Goal: Task Accomplishment & Management: Use online tool/utility

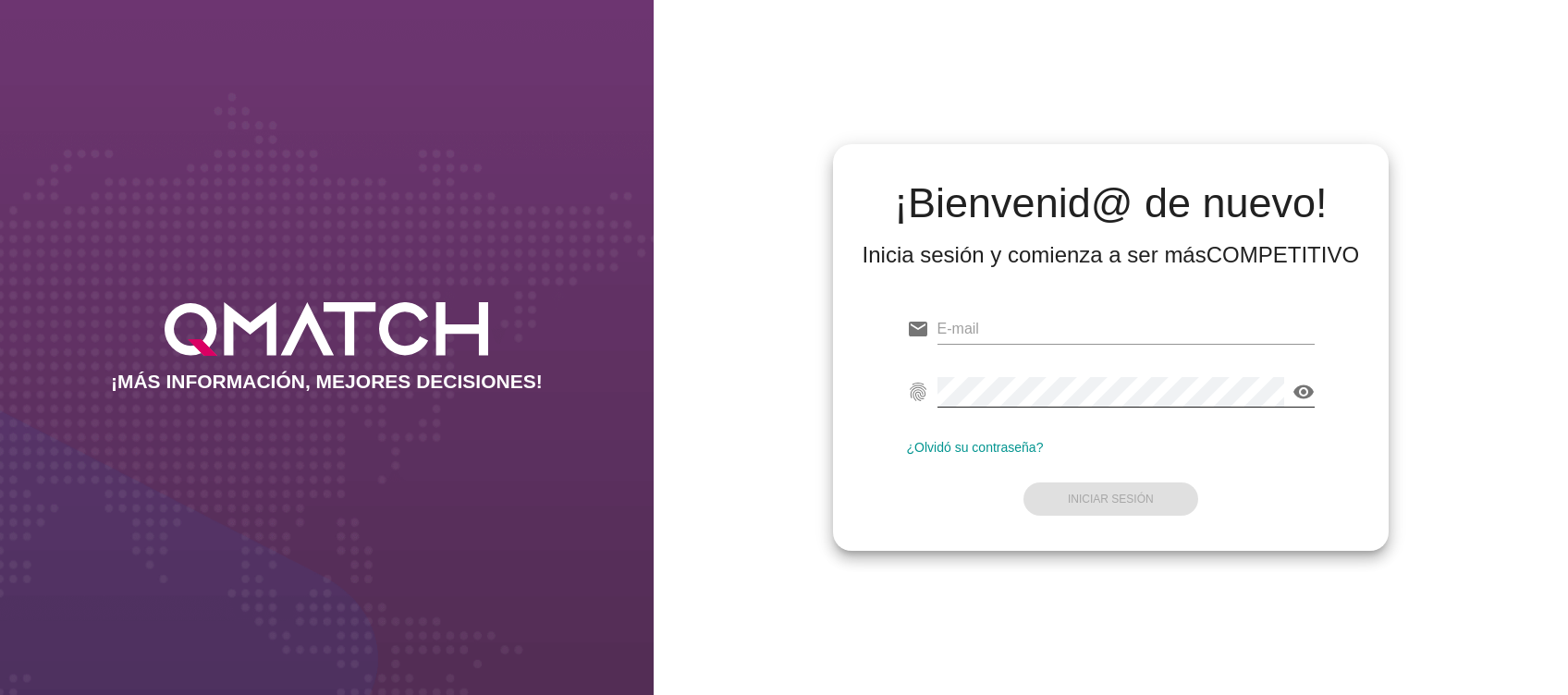
type input "[EMAIL_ADDRESS][DOMAIN_NAME]"
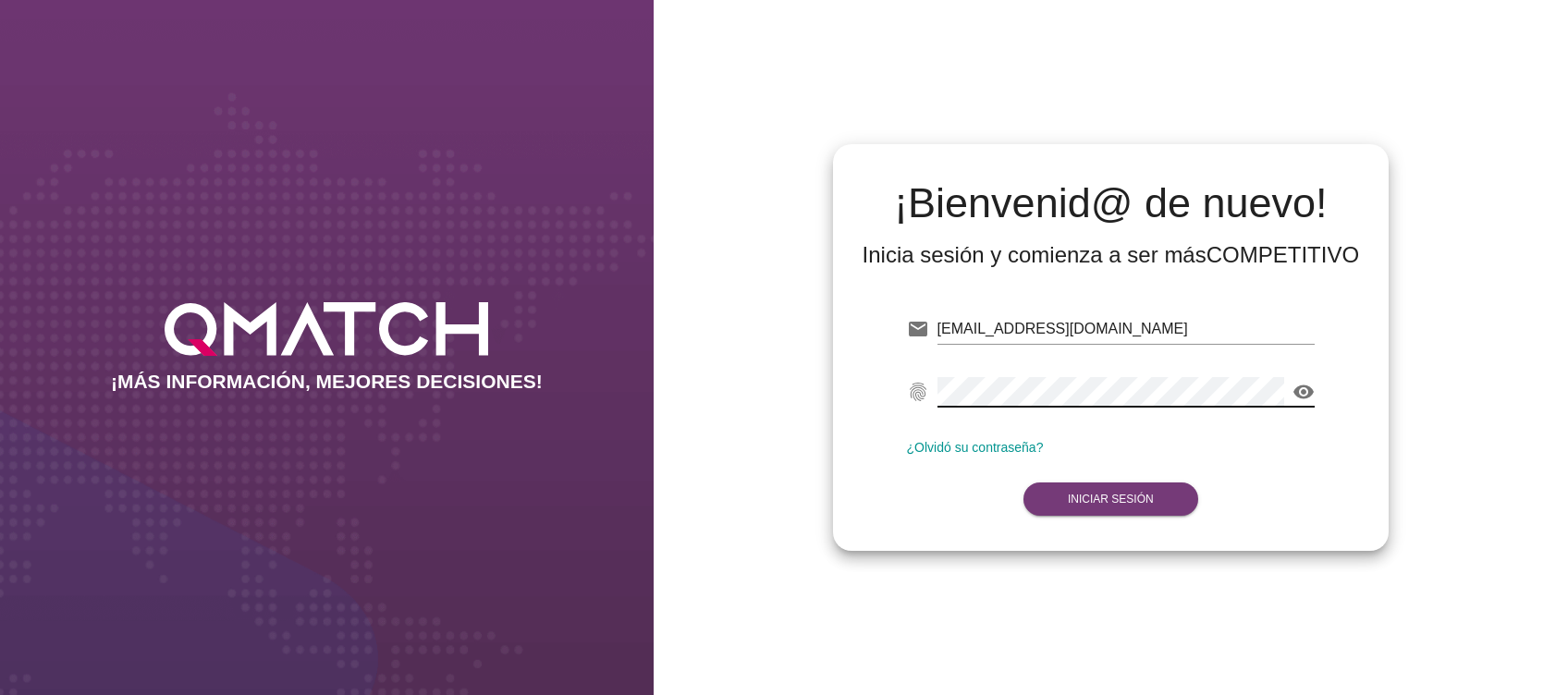
click at [1085, 499] on strong "Iniciar Sesión" at bounding box center [1111, 499] width 86 height 13
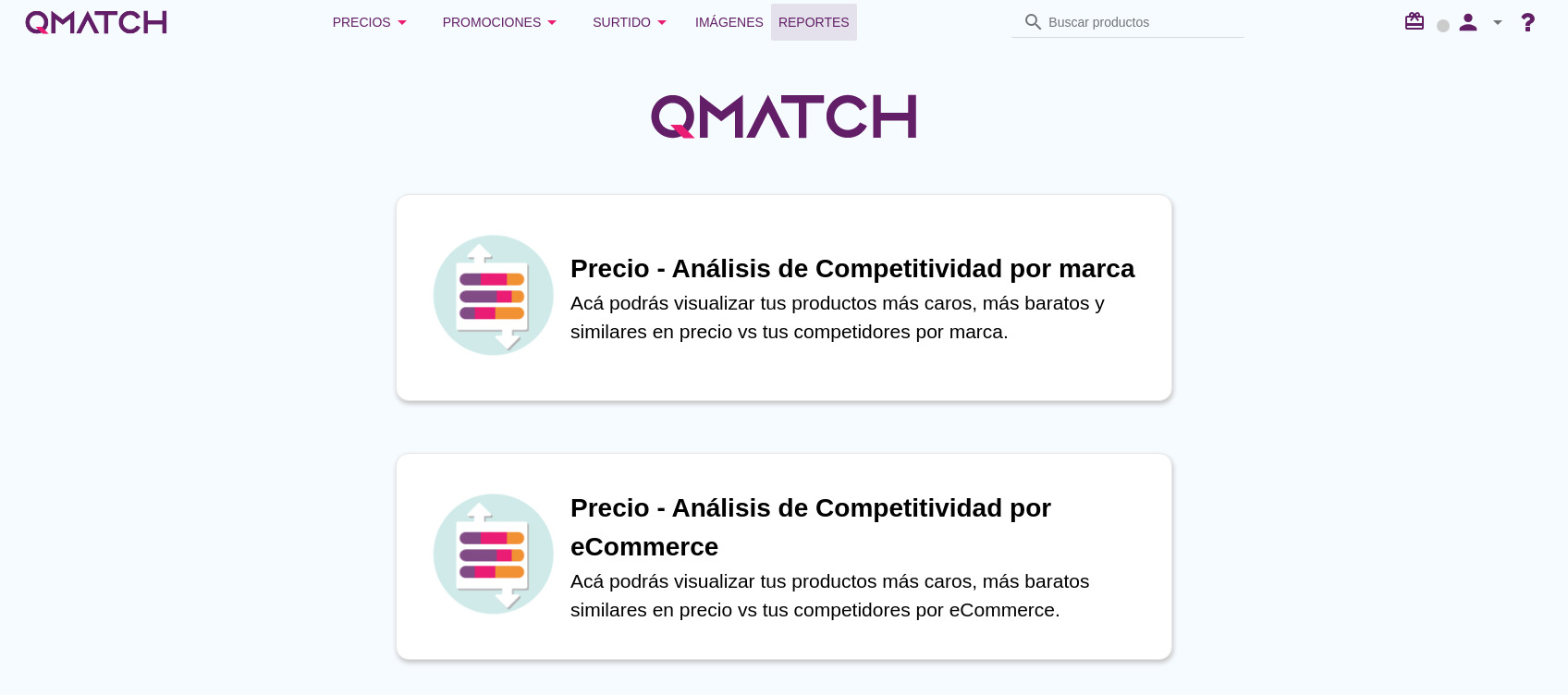
click at [792, 19] on span "Reportes" at bounding box center [814, 22] width 72 height 22
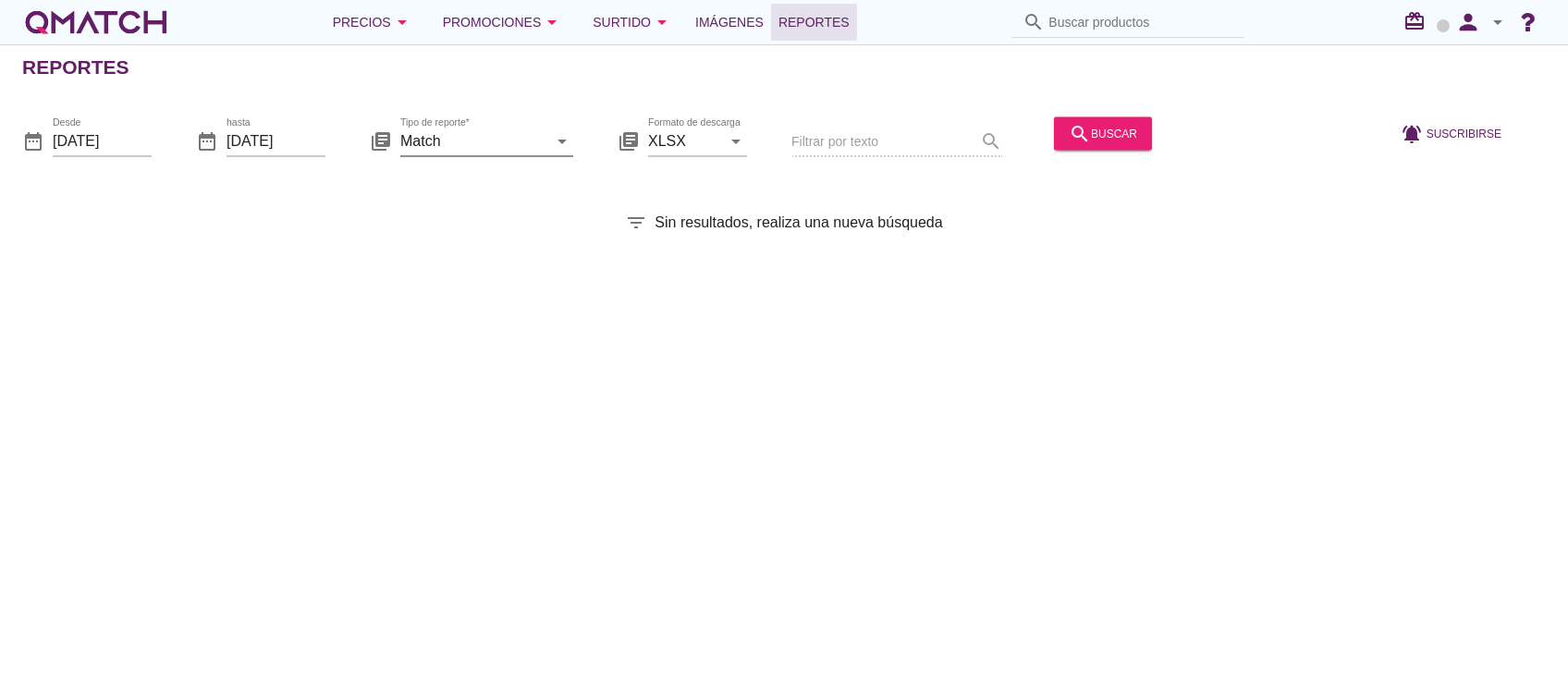
click at [483, 144] on input "Match" at bounding box center [474, 140] width 147 height 30
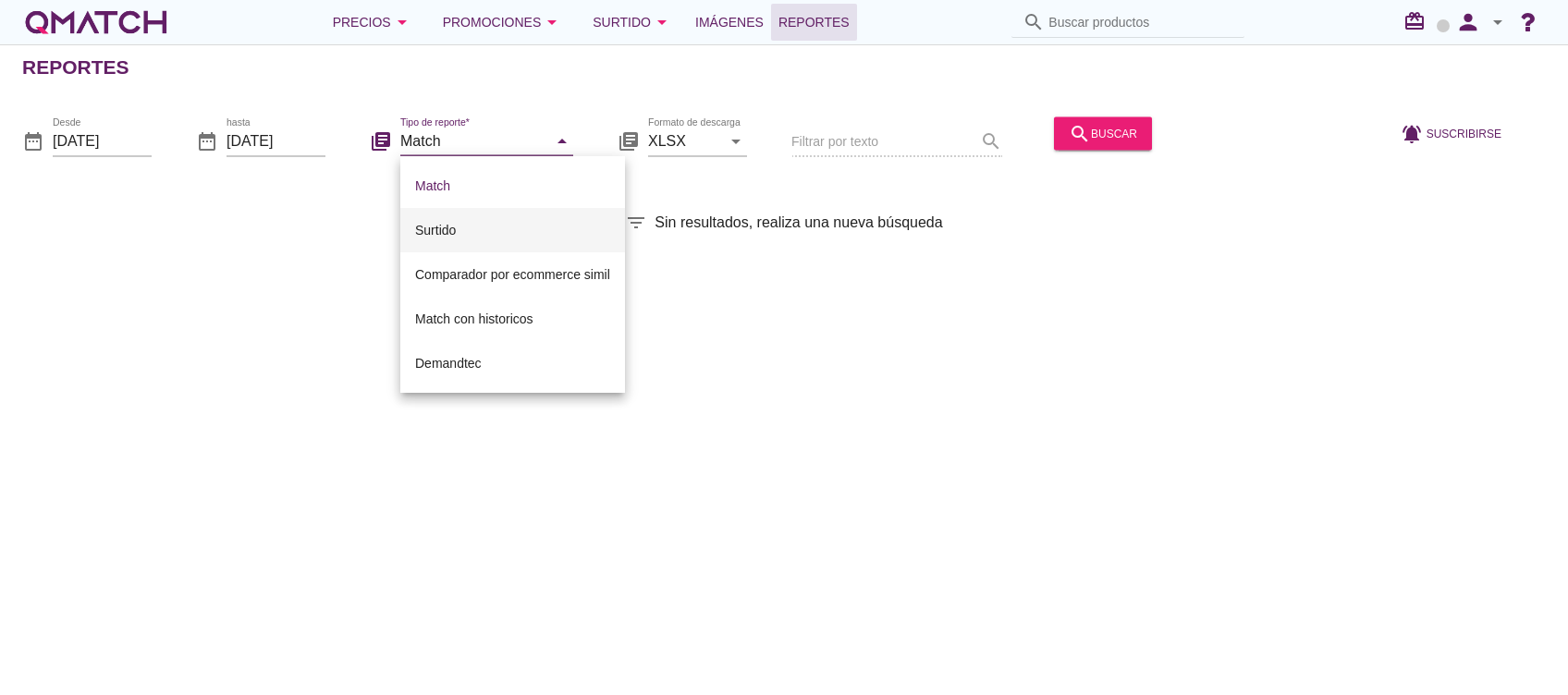
click at [445, 231] on div "Surtido" at bounding box center [513, 230] width 195 height 22
type input "Surtido"
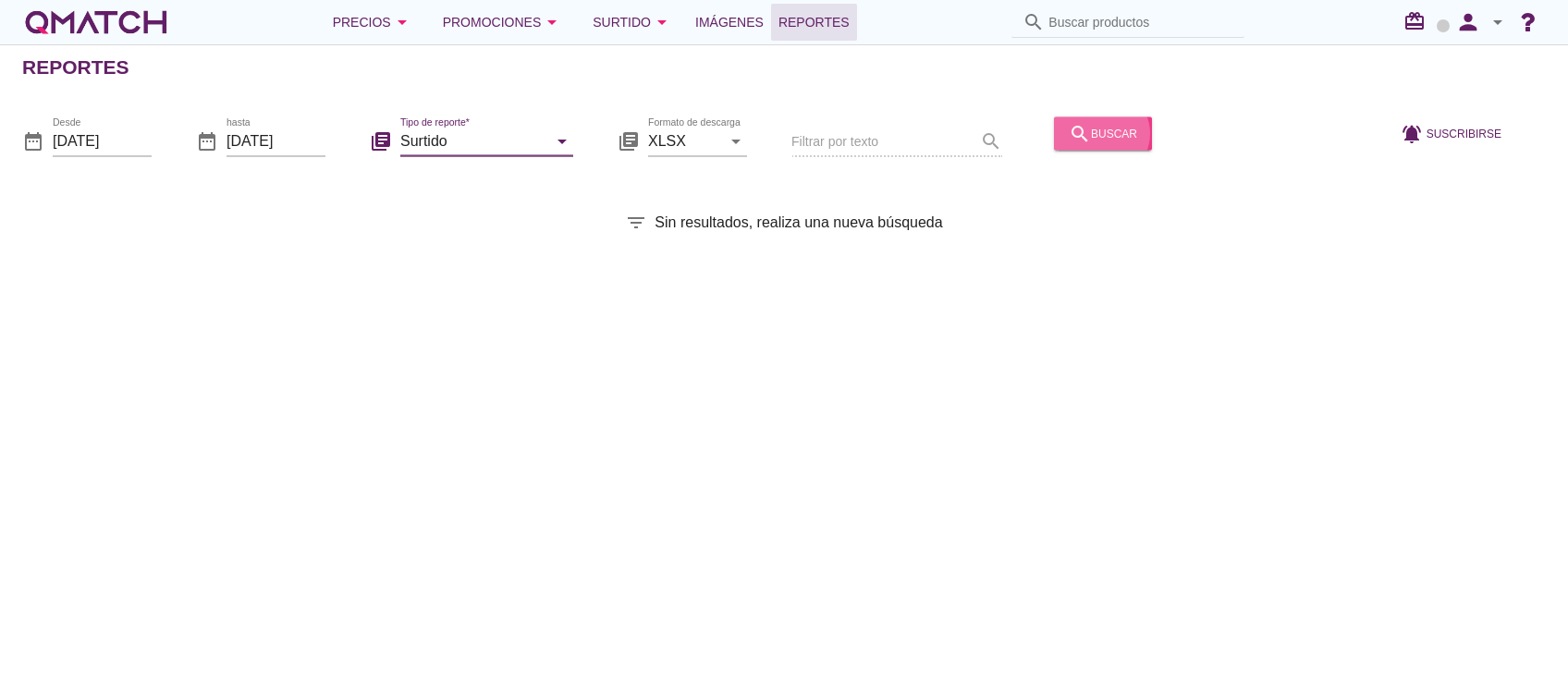
click at [1087, 134] on div "search buscar" at bounding box center [1103, 133] width 69 height 22
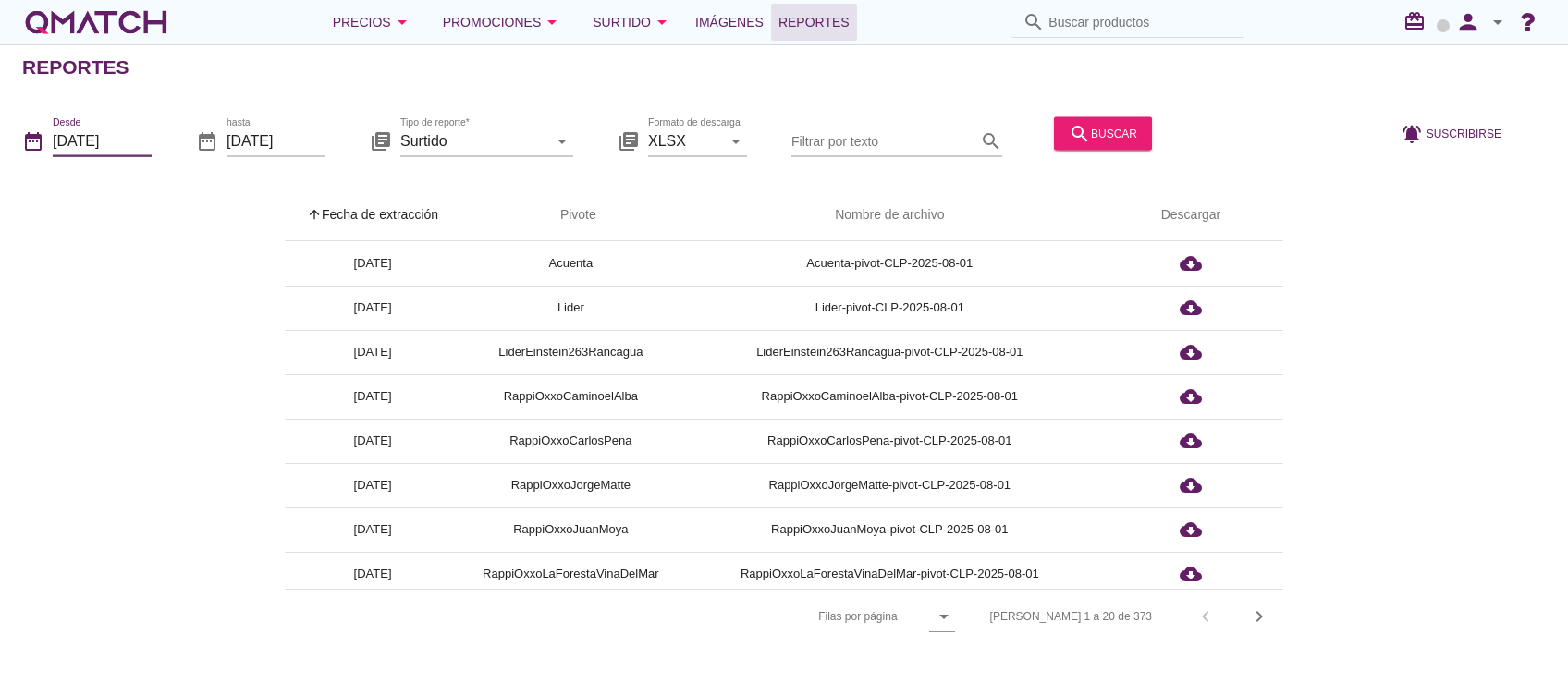
click at [123, 146] on input "[DATE]" at bounding box center [102, 140] width 99 height 30
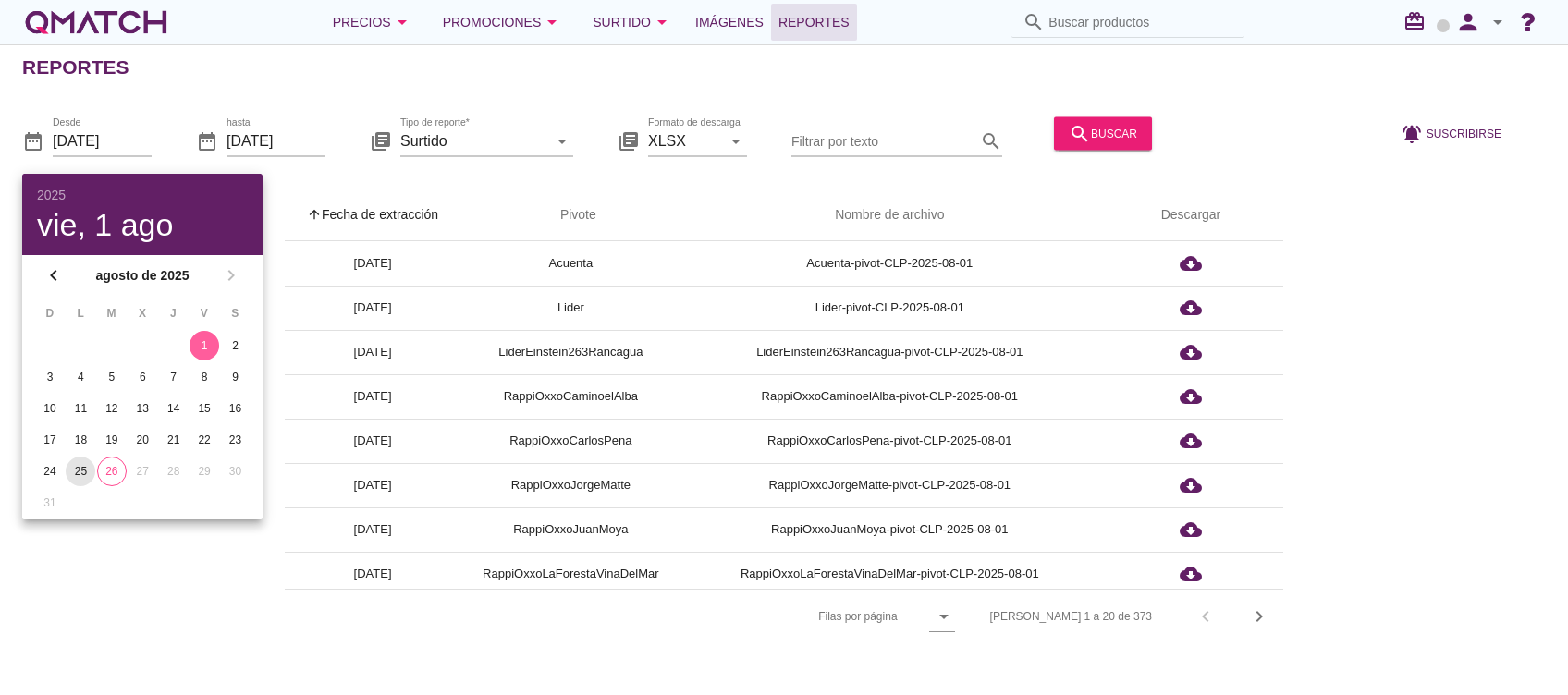
click at [92, 476] on button "25" at bounding box center [81, 471] width 30 height 30
type input "[DATE]"
click at [1109, 133] on div "search buscar" at bounding box center [1103, 133] width 69 height 22
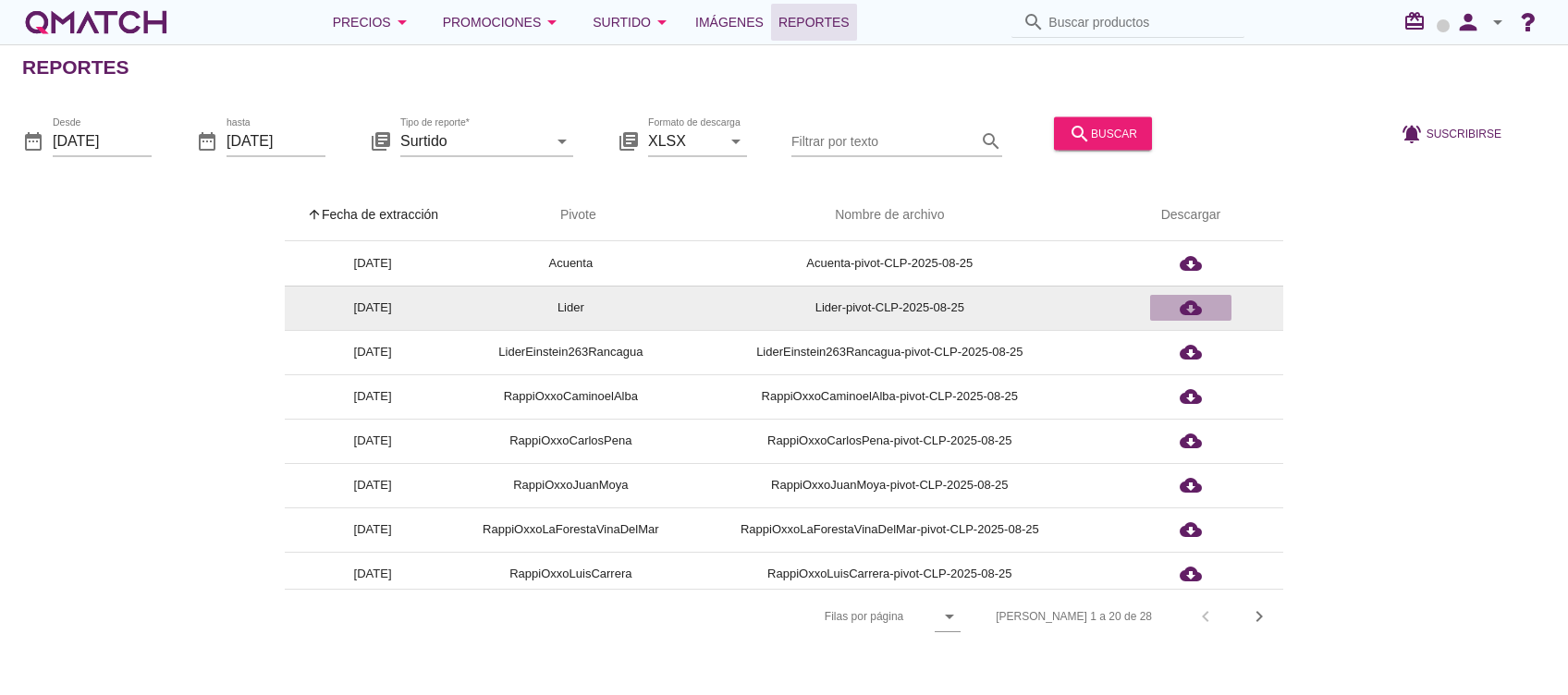
click at [1181, 303] on icon "cloud_download" at bounding box center [1191, 308] width 22 height 22
